Goal: Task Accomplishment & Management: Manage account settings

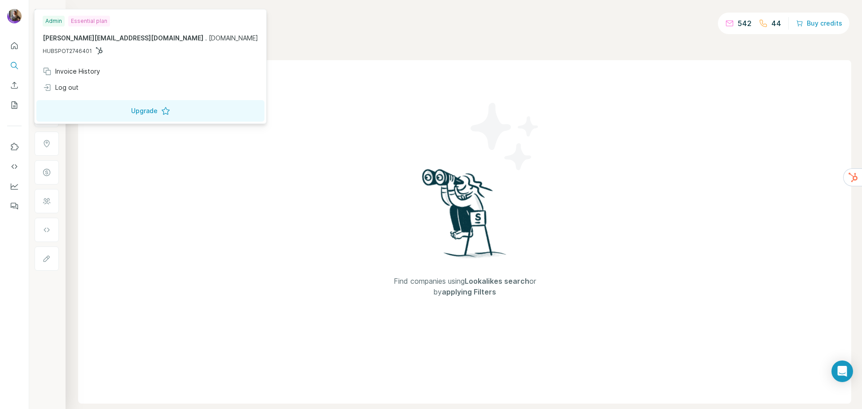
click at [70, 46] on div "[PERSON_NAME][EMAIL_ADDRESS][DOMAIN_NAME] . [DOMAIN_NAME] HUBSPOT2746401" at bounding box center [150, 45] width 215 height 22
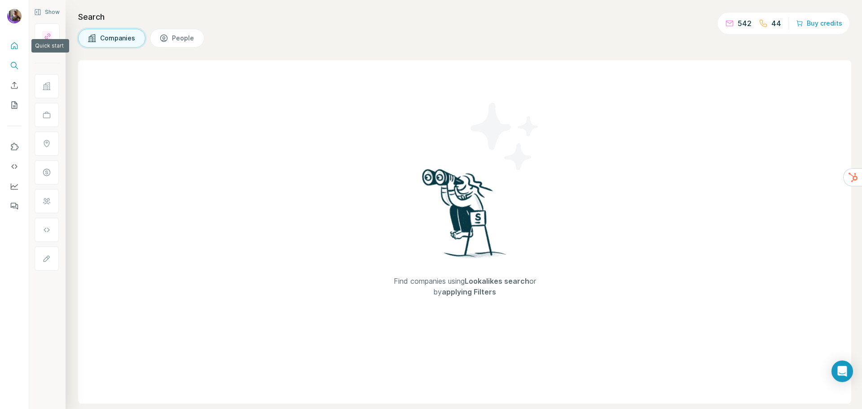
click at [14, 44] on icon "Quick start" at bounding box center [14, 45] width 9 height 9
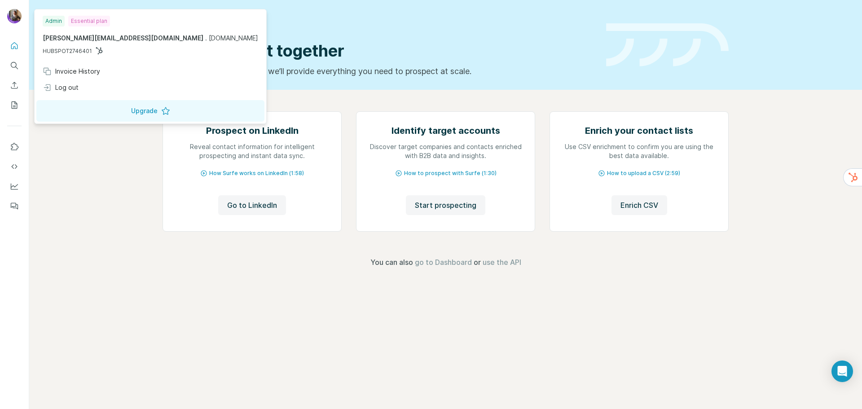
click at [15, 17] on img at bounding box center [14, 16] width 14 height 14
click at [86, 73] on div "Invoice History" at bounding box center [71, 71] width 57 height 9
click at [149, 311] on span "Close" at bounding box center [148, 381] width 18 height 9
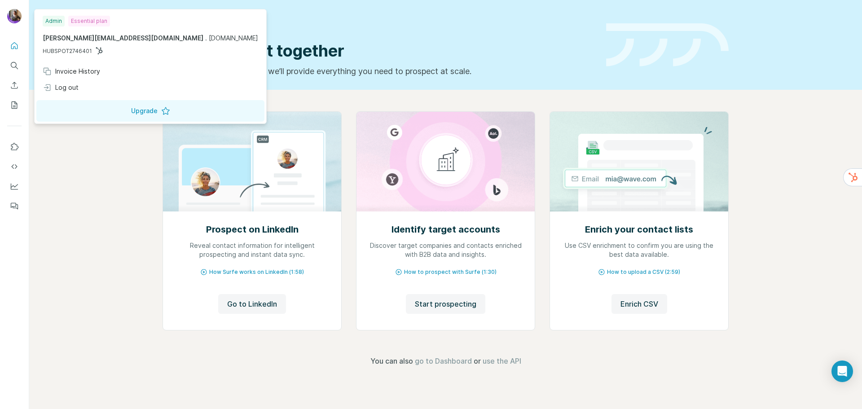
click at [14, 17] on img at bounding box center [14, 16] width 14 height 14
click at [71, 39] on span "[PERSON_NAME][EMAIL_ADDRESS][DOMAIN_NAME]" at bounding box center [123, 38] width 161 height 8
click at [109, 41] on p "justine@guepard.ca . guepard.tech" at bounding box center [150, 38] width 215 height 9
click at [86, 23] on div "Essential plan" at bounding box center [89, 21] width 42 height 11
click at [52, 17] on div "Admin" at bounding box center [54, 21] width 22 height 11
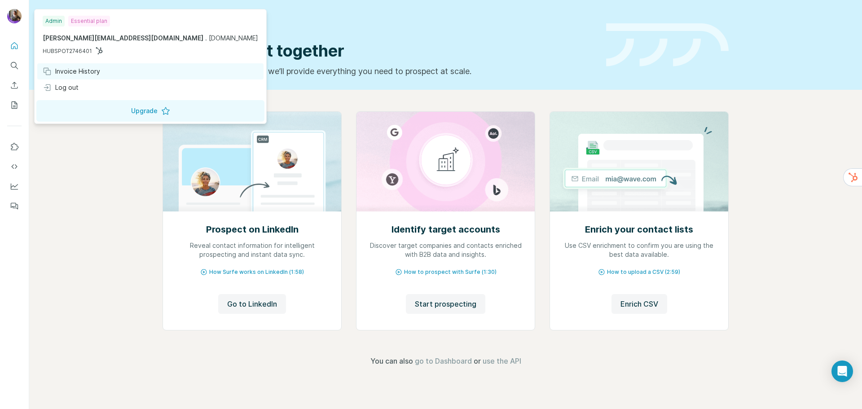
click at [103, 68] on div "Invoice History" at bounding box center [150, 71] width 226 height 16
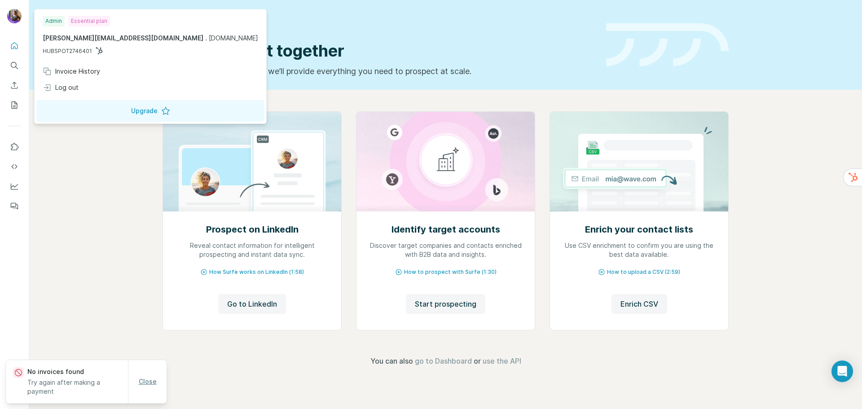
click at [144, 382] on span "Close" at bounding box center [148, 381] width 18 height 9
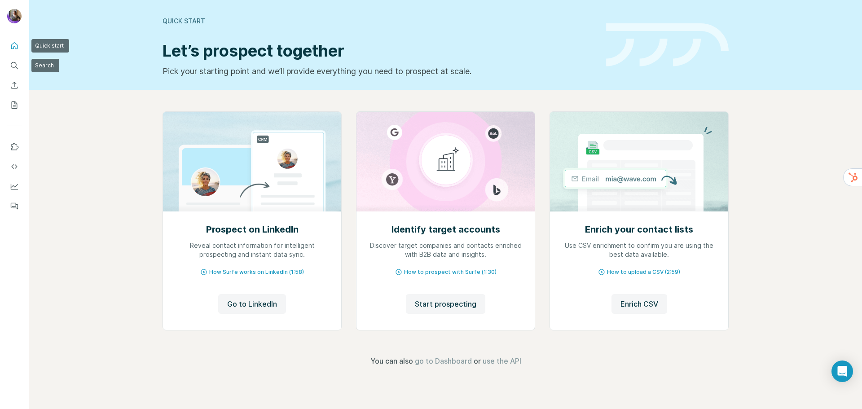
click at [13, 45] on icon "Quick start" at bounding box center [14, 45] width 9 height 9
click at [452, 363] on span "go to Dashboard" at bounding box center [443, 360] width 57 height 11
